Goal: Transaction & Acquisition: Purchase product/service

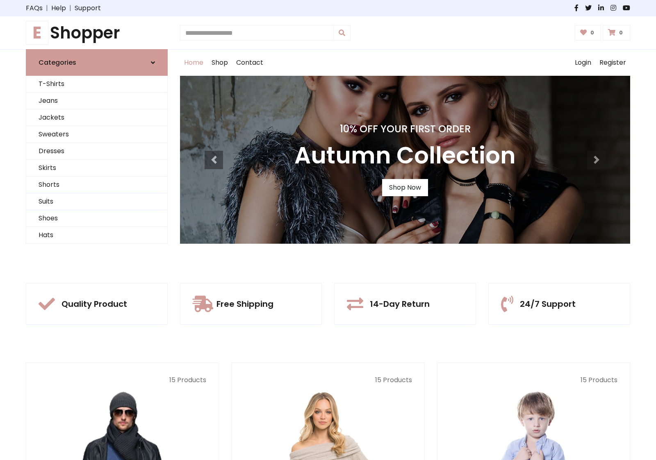
click at [328, 230] on div "10% Off Your First Order Autumn Collection Shop Now" at bounding box center [405, 160] width 450 height 168
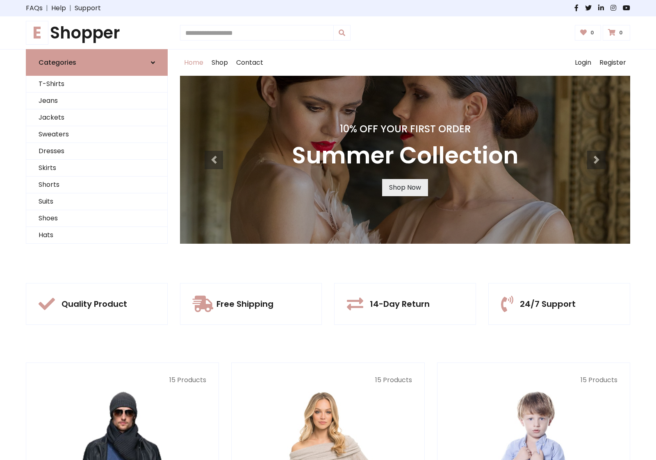
click at [404, 187] on link "Shop Now" at bounding box center [405, 187] width 46 height 17
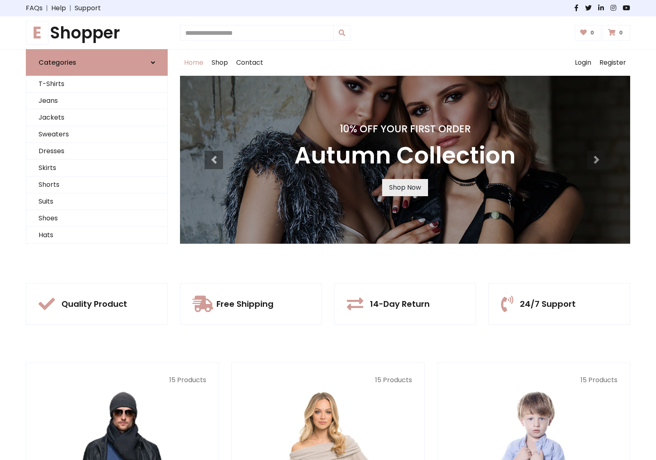
click at [404, 187] on link "Shop Now" at bounding box center [405, 187] width 46 height 17
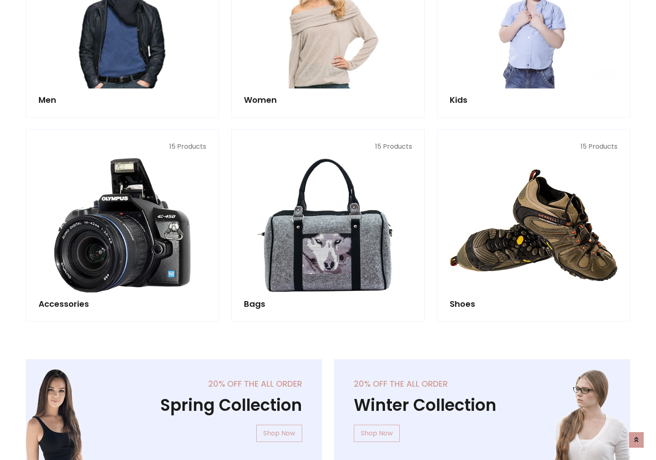
scroll to position [817, 0]
